Goal: Transaction & Acquisition: Purchase product/service

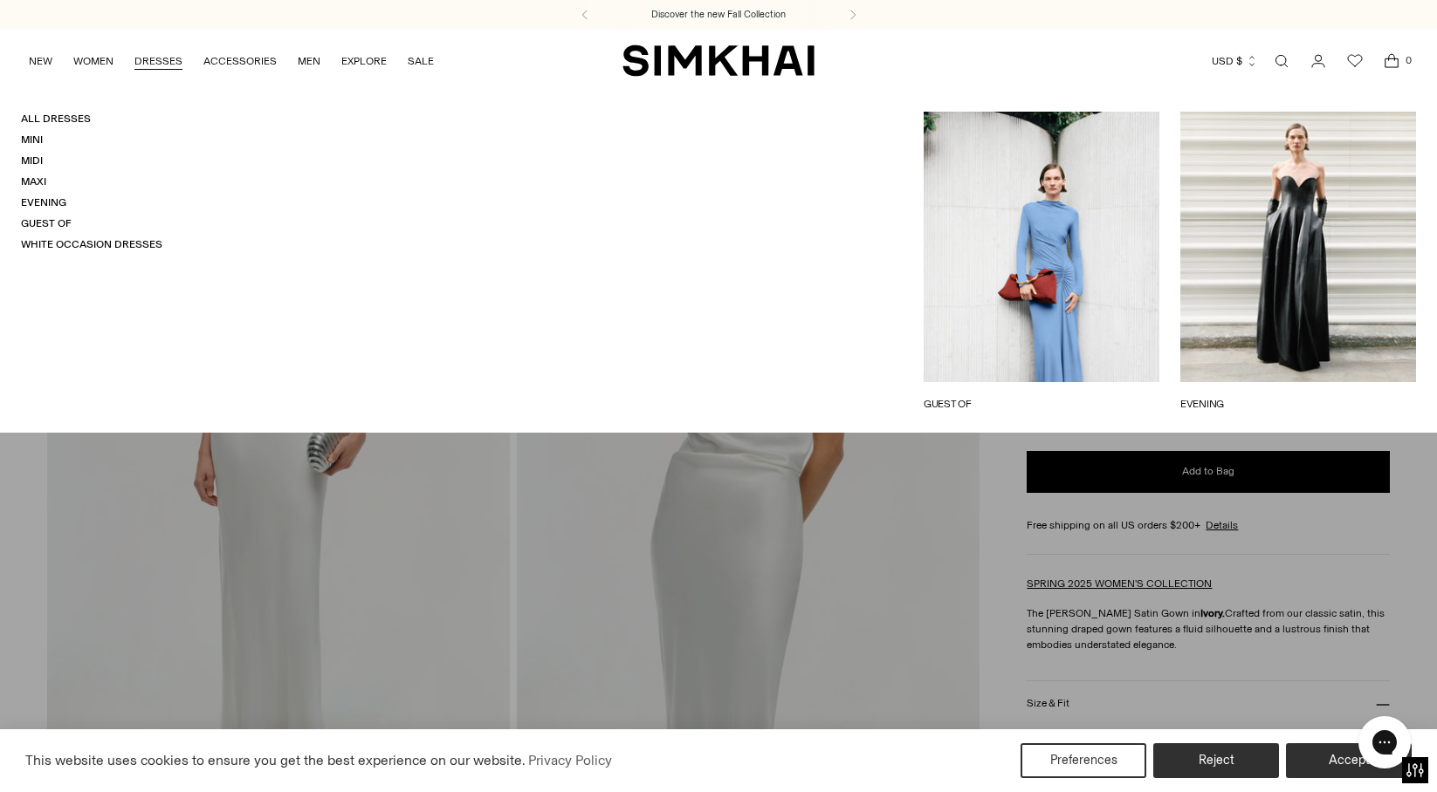
click at [156, 66] on link "DRESSES" at bounding box center [158, 61] width 48 height 38
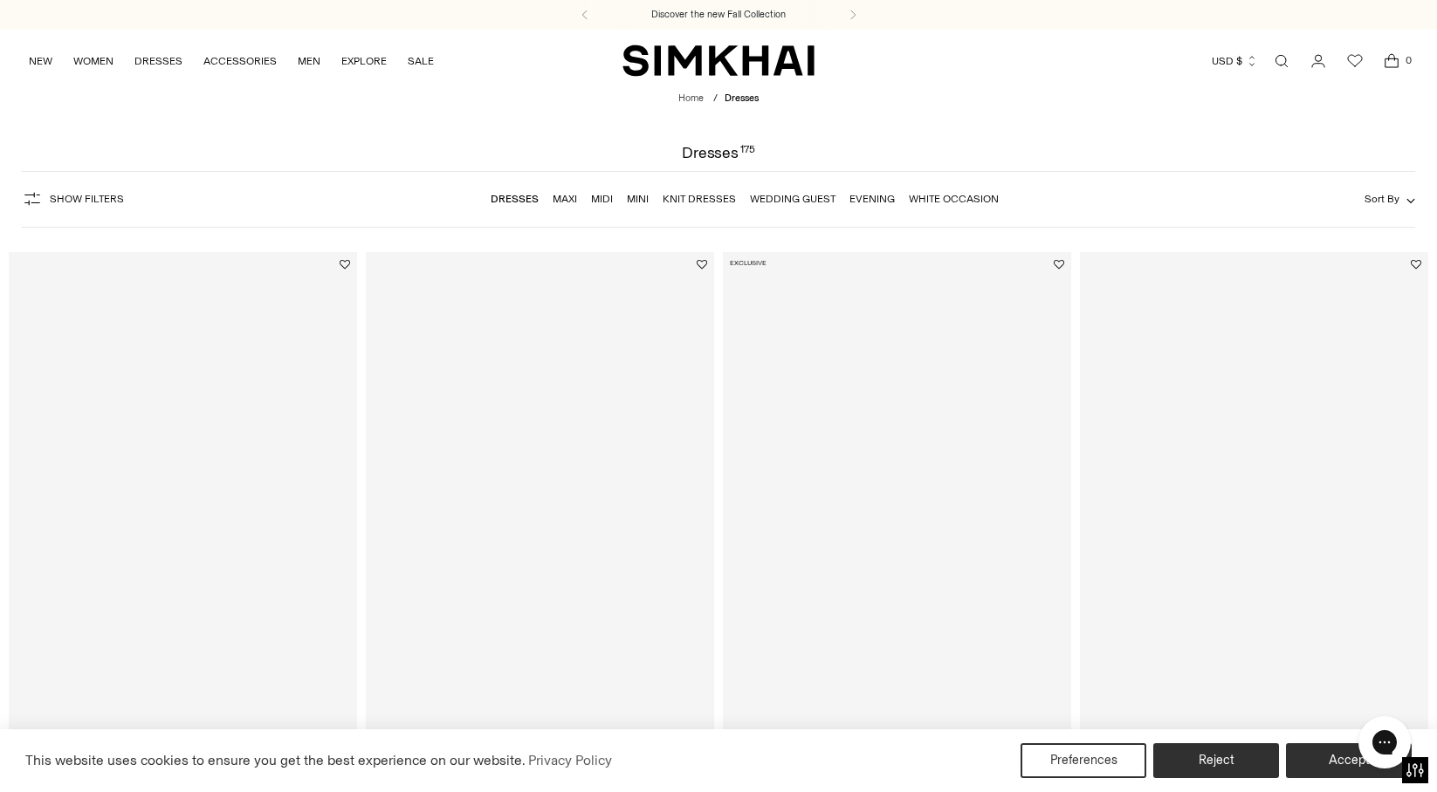
click at [56, 203] on span "Show Filters" at bounding box center [87, 199] width 74 height 12
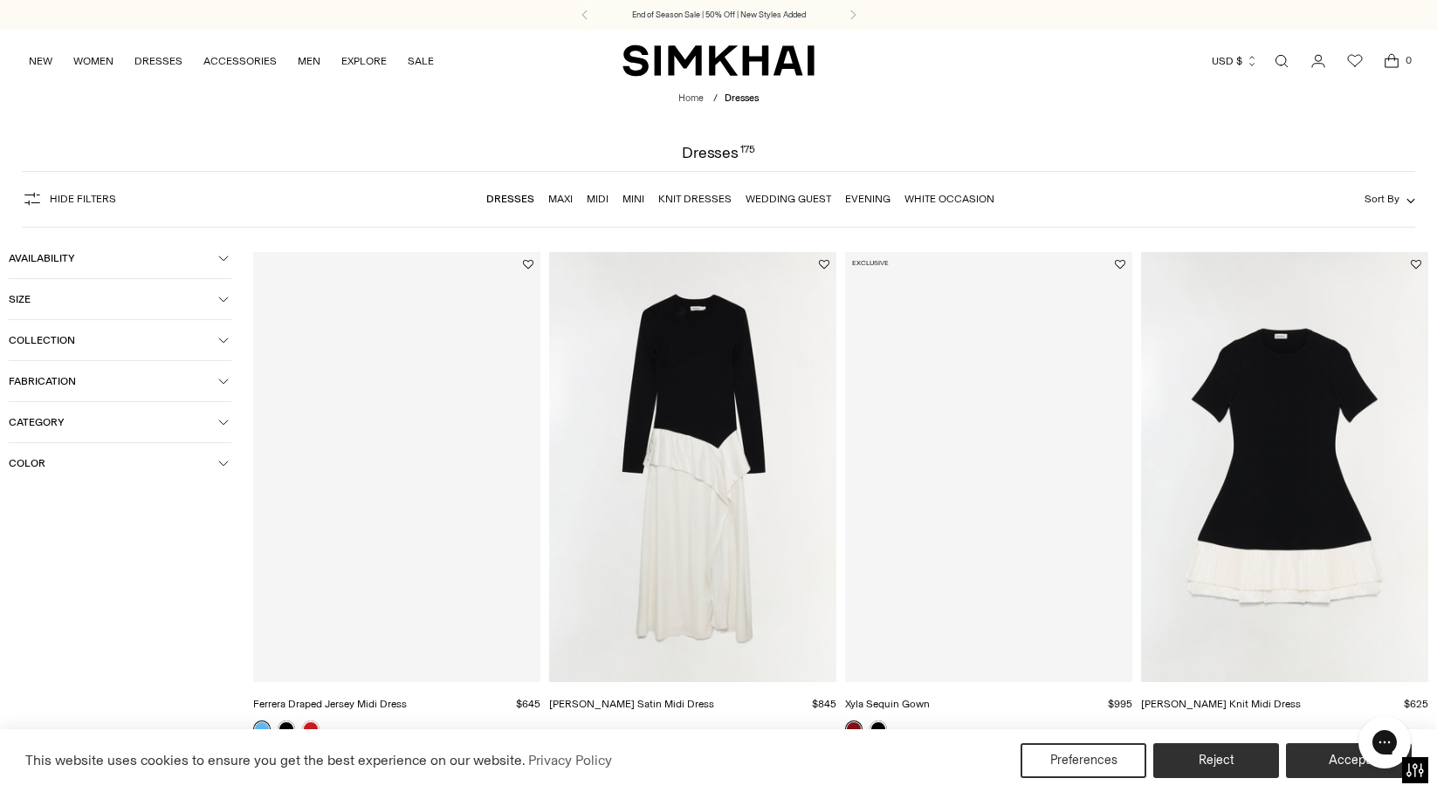
click at [67, 468] on span "Color" at bounding box center [113, 463] width 209 height 12
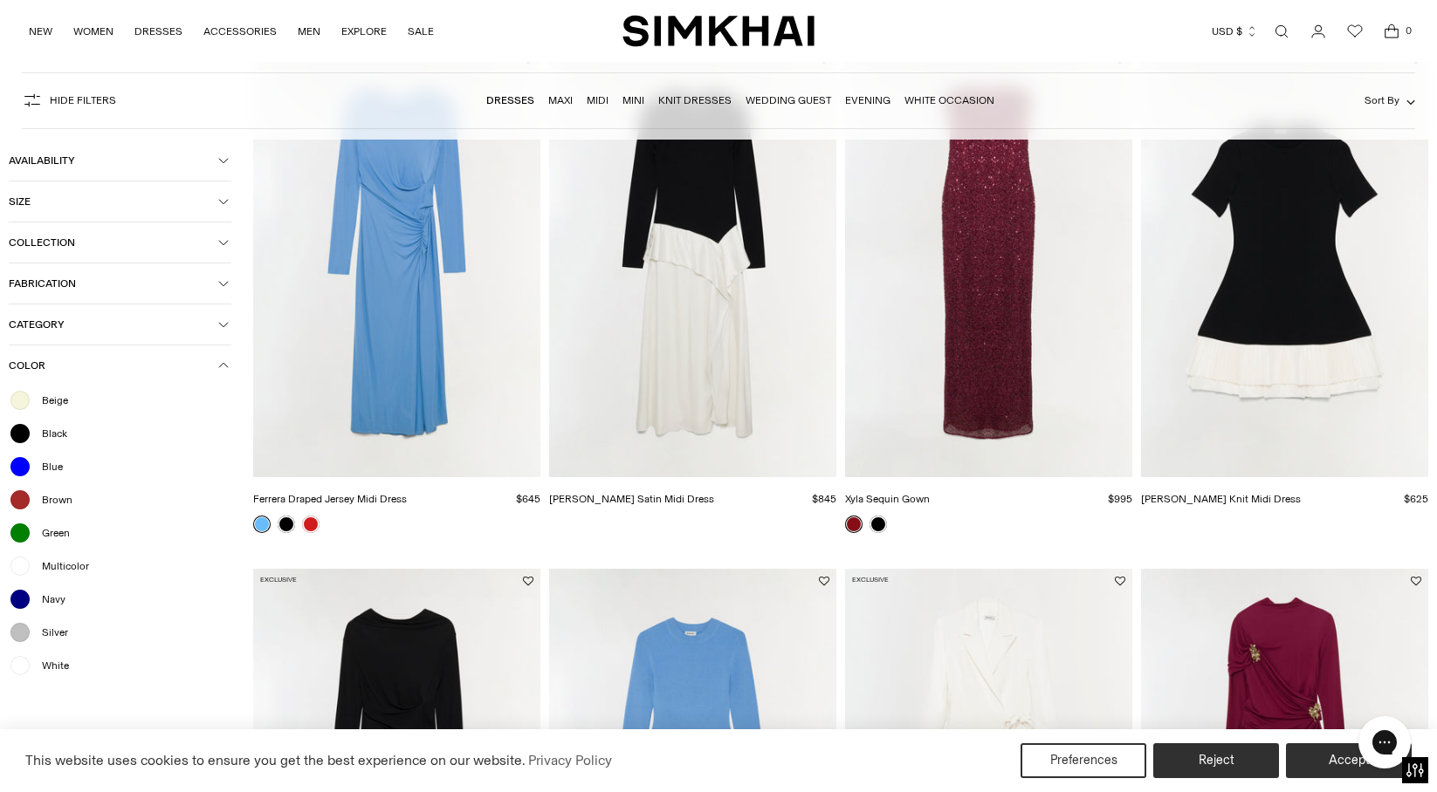
click at [29, 662] on div at bounding box center [20, 666] width 23 height 23
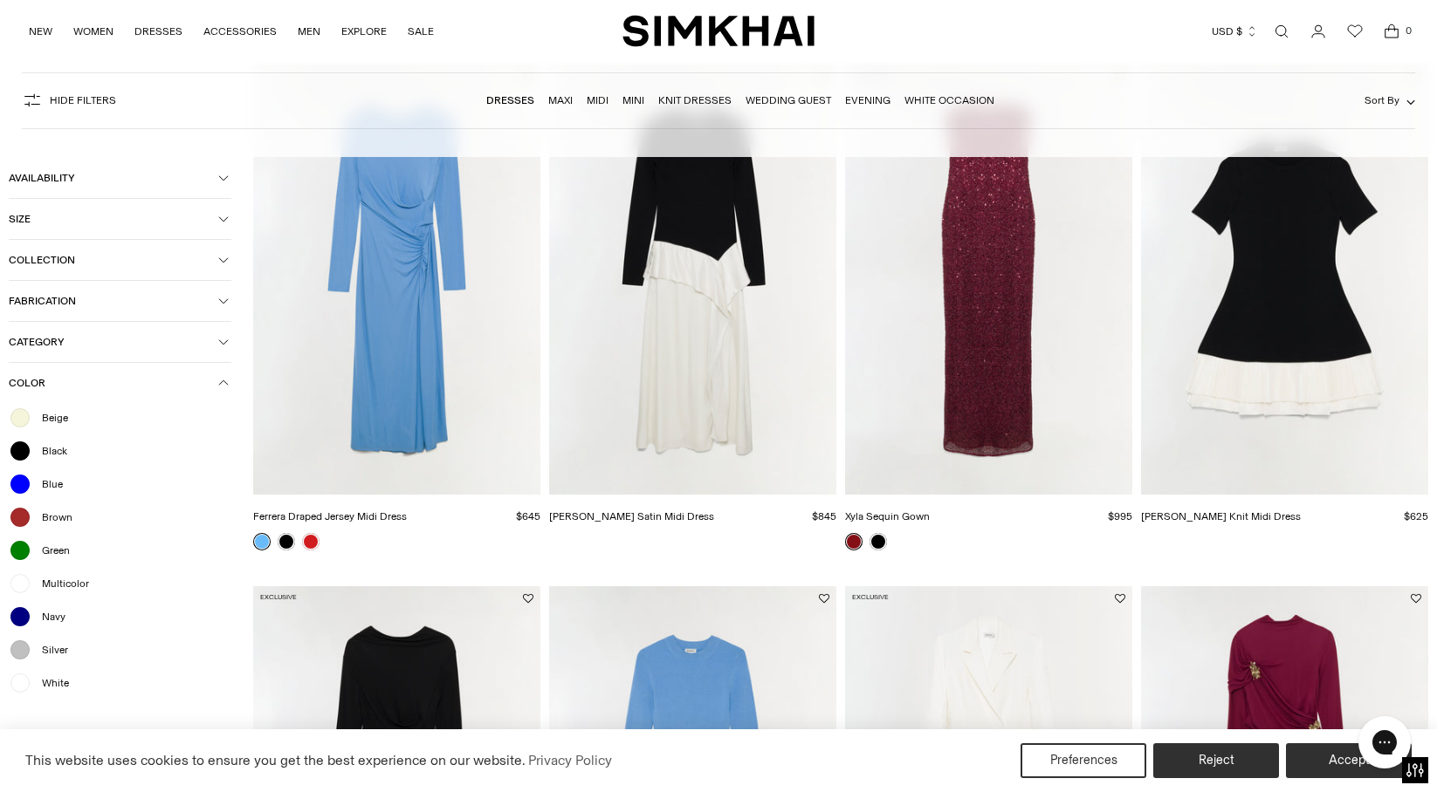
scroll to position [223, 0]
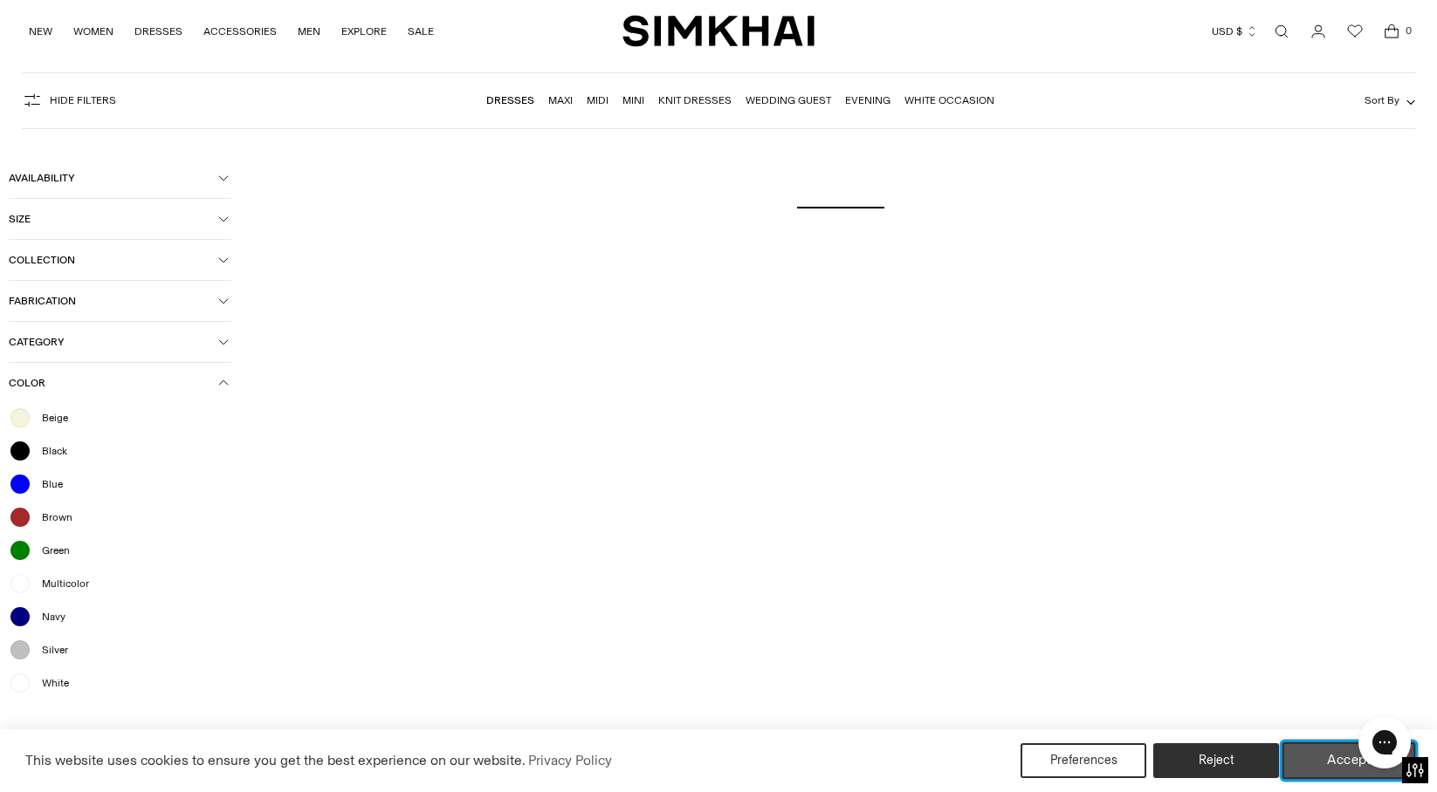
click at [1333, 765] on button "Accept" at bounding box center [1349, 761] width 134 height 37
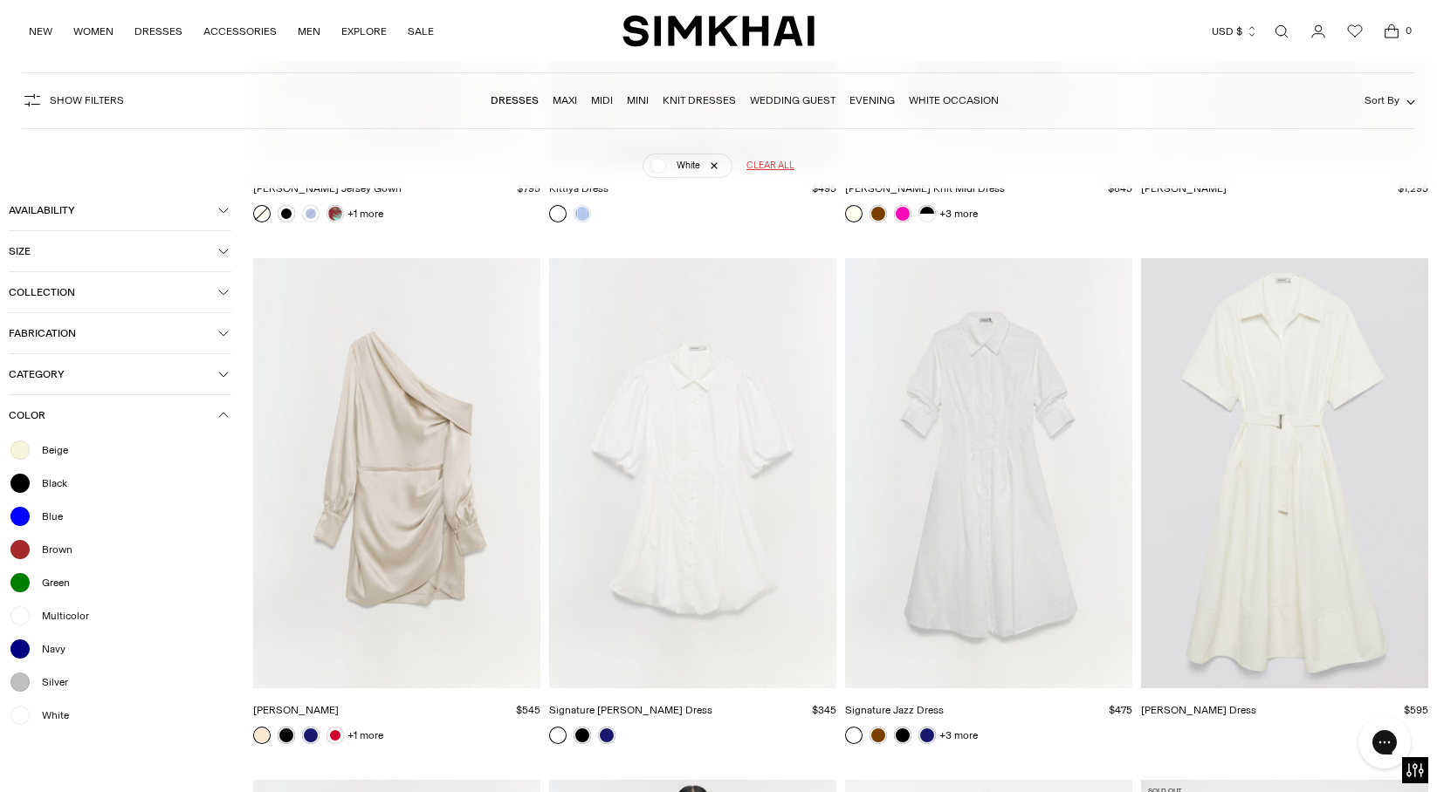
scroll to position [2476, 0]
